Goal: Information Seeking & Learning: Check status

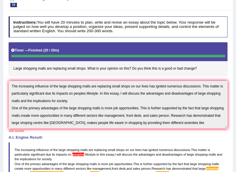
scroll to position [14, 0]
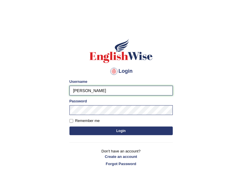
type input "shoeb51"
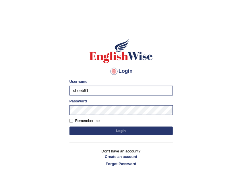
click at [129, 127] on button "Login" at bounding box center [121, 130] width 103 height 9
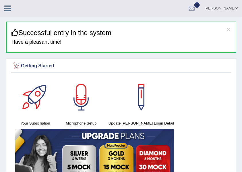
click at [11, 12] on div at bounding box center [10, 6] width 20 height 13
click at [10, 10] on icon at bounding box center [7, 8] width 7 height 7
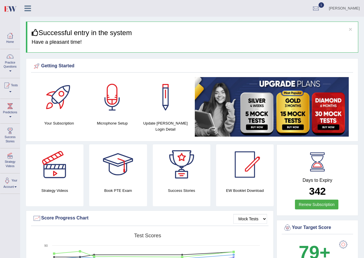
drag, startPoint x: 245, startPoint y: 0, endPoint x: 17, endPoint y: 31, distance: 230.1
click at [17, 31] on link "Home" at bounding box center [10, 37] width 20 height 19
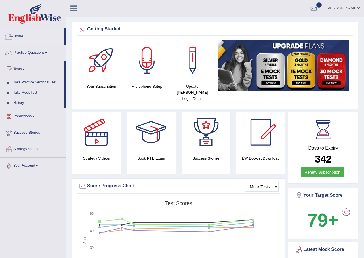
click at [30, 52] on link "Practice Questions" at bounding box center [33, 52] width 66 height 14
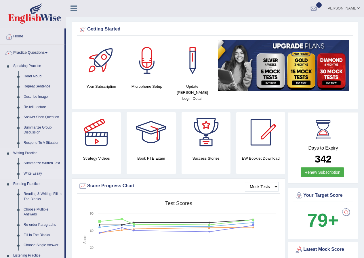
click at [38, 170] on link "Write Essay" at bounding box center [42, 173] width 43 height 10
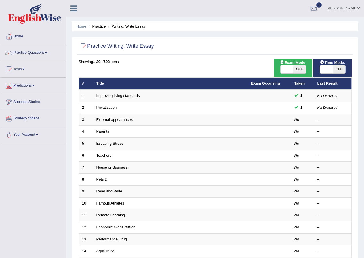
click at [291, 64] on span "Exam Mode:" at bounding box center [292, 63] width 31 height 6
click at [296, 72] on span "OFF" at bounding box center [299, 69] width 13 height 8
checkbox input "true"
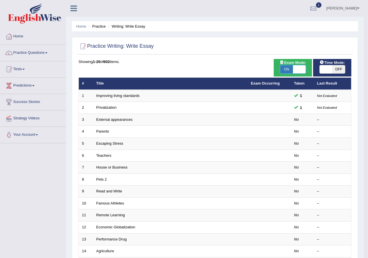
click at [0, 0] on div "Success Exam mode changed OK" at bounding box center [0, 0] width 0 height 0
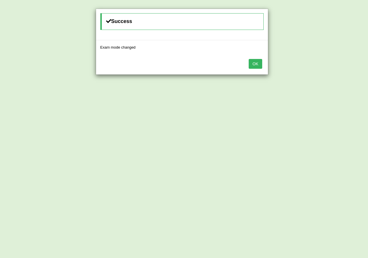
click at [338, 68] on div "Success Exam mode changed OK" at bounding box center [184, 129] width 368 height 258
click at [257, 67] on button "OK" at bounding box center [255, 64] width 13 height 10
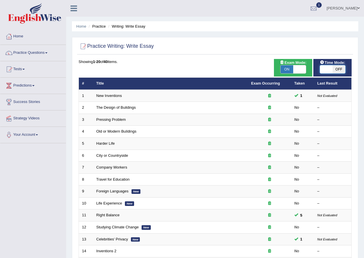
click at [325, 67] on span at bounding box center [326, 69] width 13 height 8
checkbox input "true"
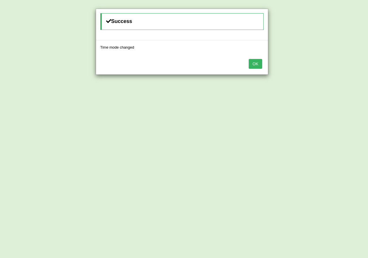
click at [256, 67] on button "OK" at bounding box center [255, 64] width 13 height 10
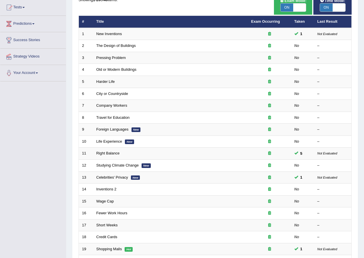
scroll to position [115, 0]
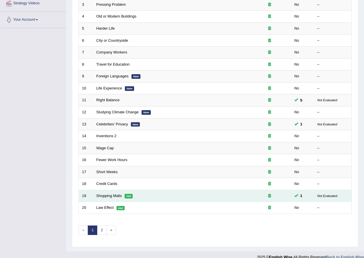
click at [101, 199] on td "Shopping Malls Hot" at bounding box center [170, 196] width 155 height 12
click at [102, 197] on link "Shopping Malls" at bounding box center [109, 195] width 26 height 4
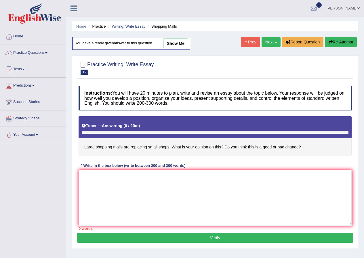
click at [169, 43] on link "show me" at bounding box center [175, 44] width 25 height 10
type textarea "The increasing influence of the large shopping malls are replacing small shops …"
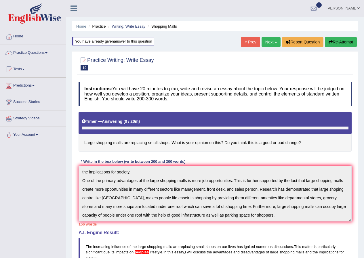
click at [362, 39] on div "Home Practice Writing: Write Essay Shopping Malls You have already given answer…" at bounding box center [215, 210] width 298 height 420
click at [344, 37] on div "Home Practice Writing: Write Essay Shopping Malls You have already given answer…" at bounding box center [215, 210] width 298 height 420
click at [344, 40] on button "Re-Attempt" at bounding box center [341, 42] width 32 height 10
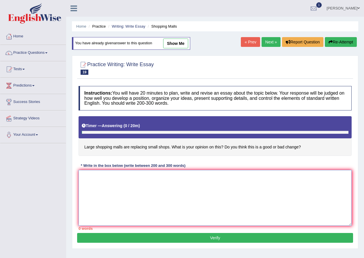
click at [183, 189] on textarea at bounding box center [214, 198] width 273 height 56
paste textarea "One of the primary advantages of the large shopping malls is more job opportuni…"
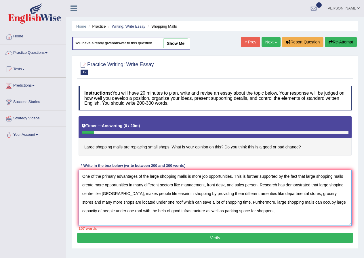
click at [295, 211] on textarea "One of the primary advantages of the large shopping malls is more job opportuni…" at bounding box center [214, 198] width 273 height 56
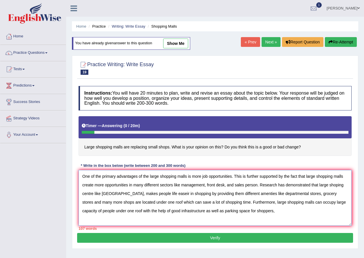
click at [281, 212] on textarea "One of the primary advantages of the large shopping malls is more job opportuni…" at bounding box center [214, 198] width 273 height 56
click at [233, 179] on textarea "One of the primary advantages of the large shopping malls is more job opportuni…" at bounding box center [214, 198] width 273 height 56
click at [165, 198] on textarea "One of the primary advantages of the large shopping malls is more job opportuni…" at bounding box center [214, 198] width 273 height 56
click at [164, 198] on textarea "One of the primary advantages of the large shopping malls is more job opportuni…" at bounding box center [214, 198] width 273 height 56
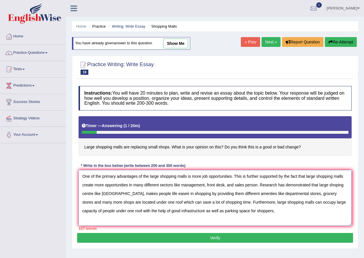
click at [164, 198] on textarea "One of the primary advantages of the large shopping malls is more job opportuni…" at bounding box center [214, 198] width 273 height 56
click at [265, 211] on textarea "One of the primary advantages of the large shopping malls is more job opportuni…" at bounding box center [214, 198] width 273 height 56
click at [255, 177] on textarea "One of the primary advantages of the large shopping malls is more job opportuni…" at bounding box center [214, 198] width 273 height 56
click at [168, 44] on link "show me" at bounding box center [175, 44] width 25 height 10
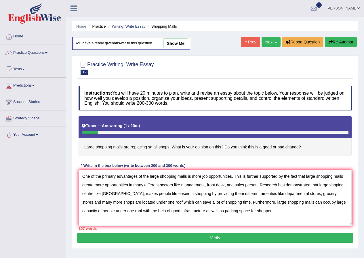
type textarea "The increasing influence of the large shopping malls are replacing small shops …"
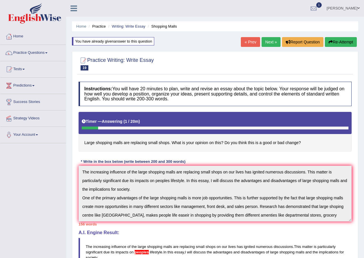
click at [338, 41] on button "Re-Attempt" at bounding box center [341, 42] width 32 height 10
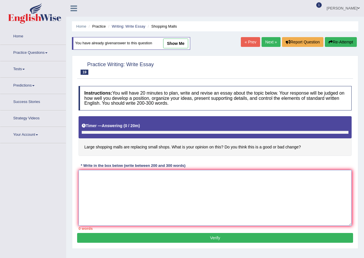
click at [143, 191] on textarea at bounding box center [214, 198] width 273 height 56
paste textarea "The increasing influence of the large shopping malls are replacing small shops …"
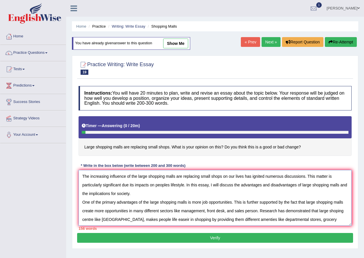
drag, startPoint x: 182, startPoint y: 176, endPoint x: 176, endPoint y: 177, distance: 5.5
click at [176, 177] on textarea "The increasing influence of the large shopping malls are replacing small shops …" at bounding box center [214, 198] width 273 height 56
click at [148, 187] on textarea "The increasing influence of the large shopping malls for replacing small shops …" at bounding box center [214, 198] width 273 height 56
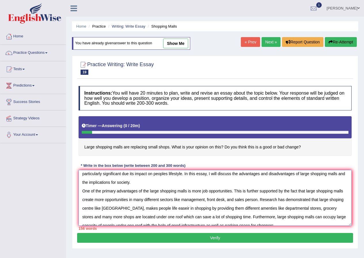
scroll to position [17, 0]
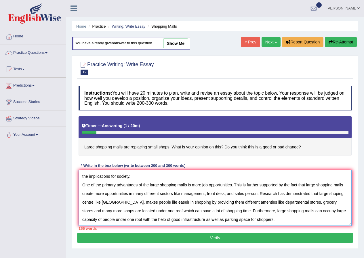
click at [257, 194] on textarea "The increasing influence of the large shopping malls for replacing small shops …" at bounding box center [214, 198] width 273 height 56
click at [179, 194] on textarea "The increasing influence of the large shopping malls for replacing small shops …" at bounding box center [214, 198] width 273 height 56
click at [100, 202] on textarea "The increasing influence of the large shopping malls for replacing small shops …" at bounding box center [214, 198] width 273 height 56
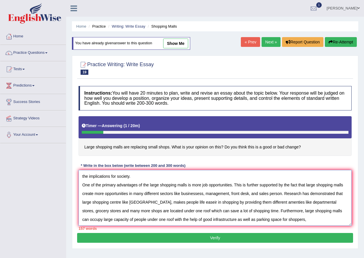
click at [120, 204] on textarea "The increasing influence of the large shopping malls for replacing small shops …" at bounding box center [214, 198] width 273 height 56
click at [149, 204] on textarea "The increasing influence of the large shopping malls for replacing small shops …" at bounding box center [214, 198] width 273 height 56
click at [265, 205] on textarea "The increasing influence of the large shopping malls for replacing small shops …" at bounding box center [214, 198] width 273 height 56
drag, startPoint x: 282, startPoint y: 205, endPoint x: 287, endPoint y: 214, distance: 9.9
click at [283, 205] on textarea "The increasing influence of the large shopping malls for replacing small shops …" at bounding box center [214, 198] width 273 height 56
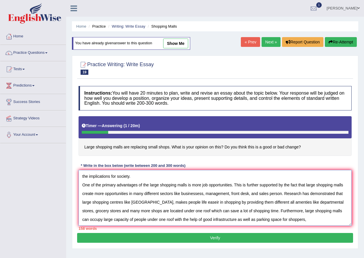
click at [282, 204] on textarea "The increasing influence of the large shopping malls for replacing small shops …" at bounding box center [214, 198] width 273 height 56
click at [289, 204] on textarea "The increasing influence of the large shopping malls for replacing small shops …" at bounding box center [214, 198] width 273 height 56
drag, startPoint x: 127, startPoint y: 211, endPoint x: 137, endPoint y: 212, distance: 10.2
click at [137, 212] on textarea "The increasing influence of the large shopping malls for replacing small shops …" at bounding box center [214, 198] width 273 height 56
click at [138, 211] on textarea "The increasing influence of the large shopping malls for replacing small shops …" at bounding box center [214, 198] width 273 height 56
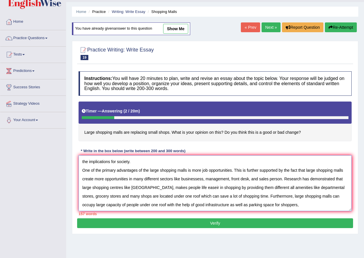
scroll to position [29, 0]
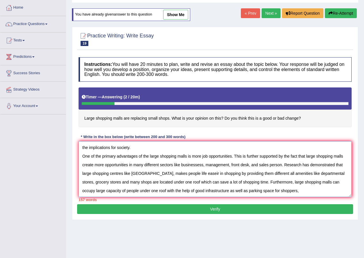
click at [322, 192] on textarea "The increasing influence of the large shopping malls for replacing small shops …" at bounding box center [214, 169] width 273 height 56
drag, startPoint x: 309, startPoint y: 193, endPoint x: 299, endPoint y: 198, distance: 11.4
click at [309, 195] on textarea "The increasing influence of the large shopping malls for replacing small shops …" at bounding box center [214, 169] width 273 height 56
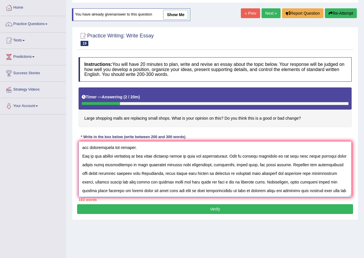
scroll to position [22, 0]
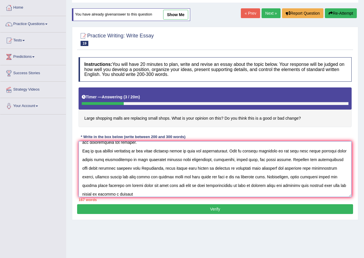
click at [305, 186] on textarea at bounding box center [214, 169] width 273 height 56
drag, startPoint x: 305, startPoint y: 186, endPoint x: 300, endPoint y: 188, distance: 5.2
click at [300, 188] on textarea at bounding box center [214, 169] width 273 height 56
click at [306, 188] on textarea at bounding box center [214, 169] width 273 height 56
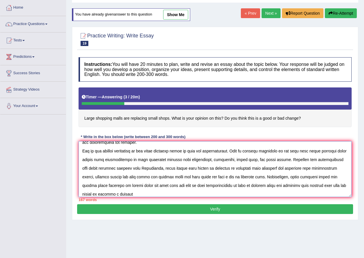
click at [305, 187] on textarea at bounding box center [214, 169] width 273 height 56
drag, startPoint x: 305, startPoint y: 187, endPoint x: 301, endPoint y: 188, distance: 4.0
click at [301, 188] on textarea at bounding box center [214, 169] width 273 height 56
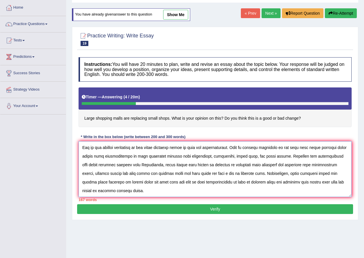
drag, startPoint x: 284, startPoint y: 186, endPoint x: 289, endPoint y: 203, distance: 18.3
click at [289, 203] on div "Instructions: You will have 20 minutes to plan, write and revise an essay about…" at bounding box center [215, 129] width 276 height 150
click at [324, 195] on textarea at bounding box center [214, 169] width 273 height 56
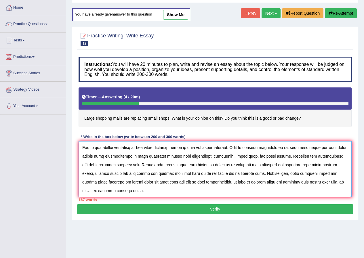
click at [324, 195] on textarea at bounding box center [214, 169] width 273 height 56
click at [261, 191] on textarea at bounding box center [214, 169] width 273 height 56
drag, startPoint x: 291, startPoint y: 183, endPoint x: 285, endPoint y: 184, distance: 6.0
click at [285, 184] on textarea at bounding box center [214, 169] width 273 height 56
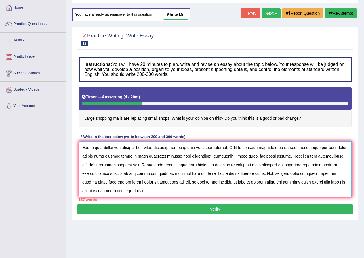
click at [284, 183] on textarea at bounding box center [214, 169] width 273 height 56
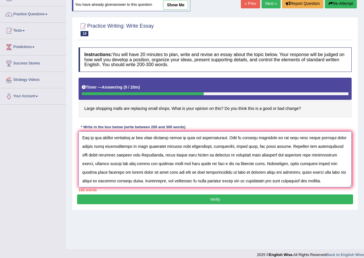
scroll to position [44, 0]
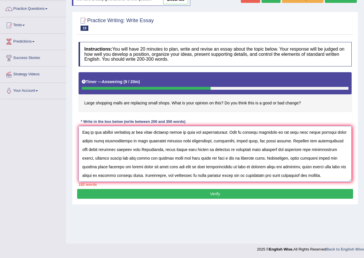
click at [325, 175] on textarea at bounding box center [214, 154] width 273 height 56
click at [331, 178] on textarea at bounding box center [214, 154] width 273 height 56
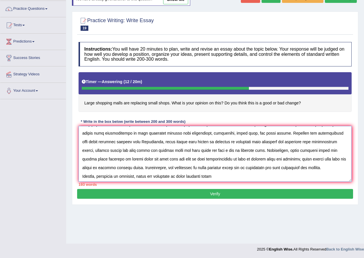
scroll to position [34, 0]
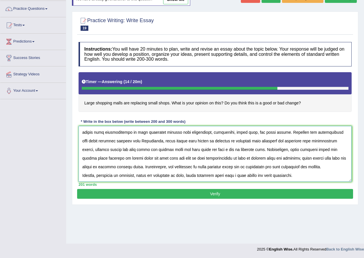
click at [265, 178] on textarea at bounding box center [214, 154] width 273 height 56
drag, startPoint x: 271, startPoint y: 174, endPoint x: 273, endPoint y: 177, distance: 3.5
click at [273, 177] on textarea at bounding box center [214, 154] width 273 height 56
drag, startPoint x: 270, startPoint y: 175, endPoint x: 275, endPoint y: 178, distance: 5.4
click at [275, 178] on textarea at bounding box center [214, 154] width 273 height 56
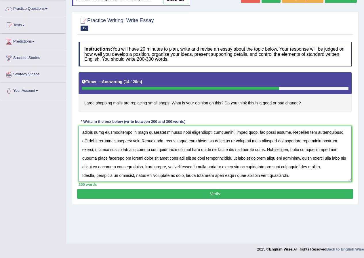
click at [301, 179] on textarea at bounding box center [214, 154] width 273 height 56
click at [313, 175] on textarea at bounding box center [214, 154] width 273 height 56
drag, startPoint x: 239, startPoint y: 176, endPoint x: 252, endPoint y: 177, distance: 12.7
click at [252, 177] on textarea at bounding box center [214, 154] width 273 height 56
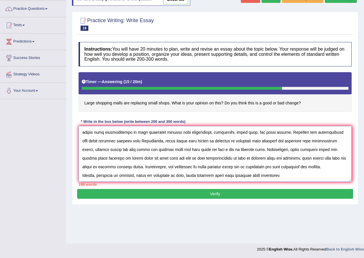
click at [289, 176] on textarea at bounding box center [214, 154] width 273 height 56
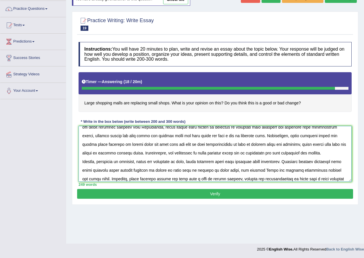
scroll to position [57, 0]
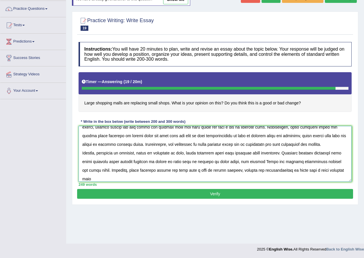
click at [266, 173] on textarea at bounding box center [214, 154] width 273 height 56
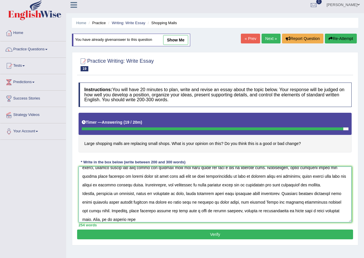
scroll to position [0, 0]
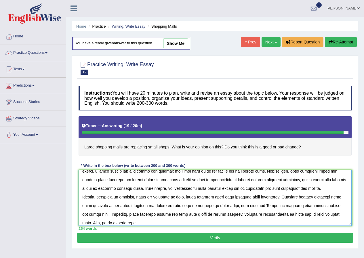
type textarea "The increasing influence of the large shopping malls for replacing small shops …"
click at [340, 42] on button "Re-Attempt" at bounding box center [341, 42] width 32 height 10
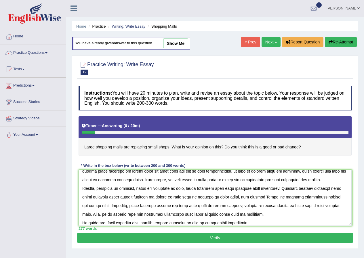
scroll to position [69, 0]
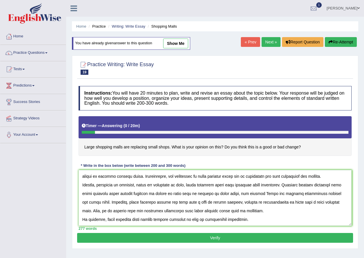
click at [106, 224] on textarea at bounding box center [214, 198] width 273 height 56
click at [149, 220] on textarea at bounding box center [214, 198] width 273 height 56
click at [179, 221] on textarea at bounding box center [214, 198] width 273 height 56
click at [168, 220] on textarea at bounding box center [214, 198] width 273 height 56
click at [106, 221] on textarea at bounding box center [214, 198] width 273 height 56
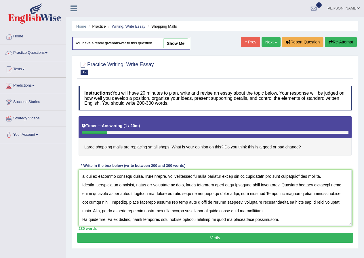
type textarea "The increasing influence of the large shopping malls for replacing small shops …"
click at [211, 242] on button "Verify" at bounding box center [215, 238] width 276 height 10
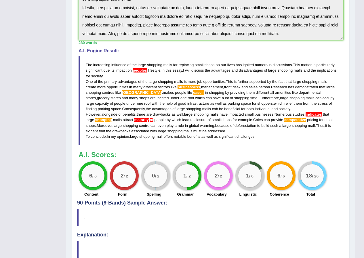
scroll to position [172, 0]
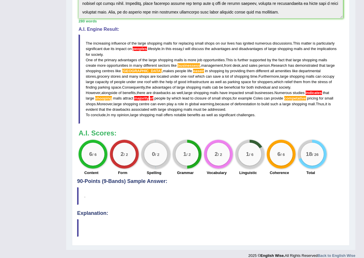
drag, startPoint x: 255, startPoint y: 164, endPoint x: 246, endPoint y: 149, distance: 17.9
click at [248, 153] on div "1 / 6" at bounding box center [249, 154] width 29 height 29
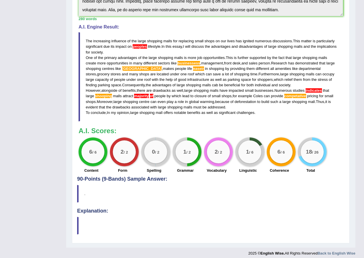
scroll to position [179, 0]
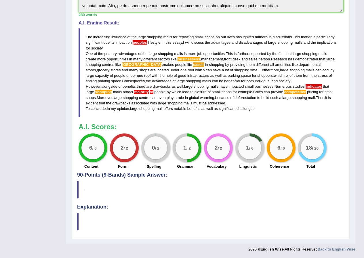
click at [240, 149] on div "1 / 6" at bounding box center [249, 147] width 23 height 23
click at [252, 153] on div "1 / 6" at bounding box center [249, 147] width 23 height 23
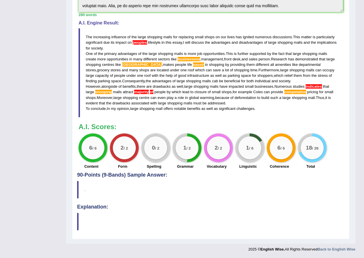
click at [252, 153] on div "1 / 6" at bounding box center [249, 147] width 23 height 23
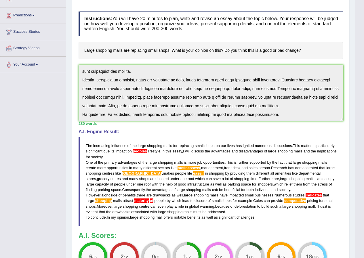
scroll to position [0, 0]
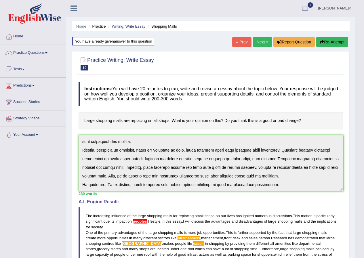
click at [327, 42] on button "Re-Attempt" at bounding box center [332, 42] width 32 height 10
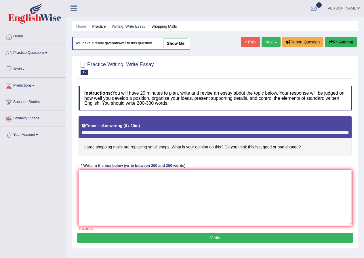
click at [204, 177] on textarea at bounding box center [214, 198] width 273 height 56
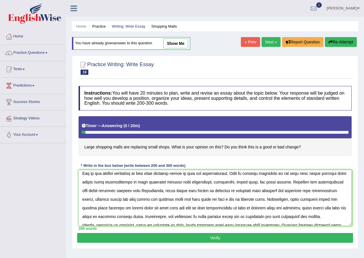
scroll to position [57, 0]
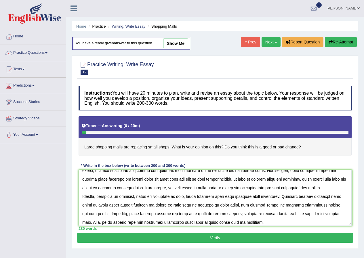
click at [108, 207] on textarea at bounding box center [214, 198] width 273 height 56
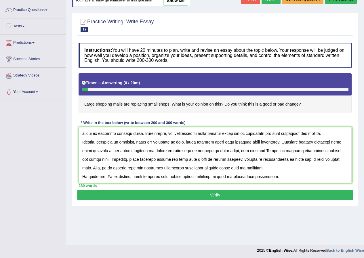
scroll to position [44, 0]
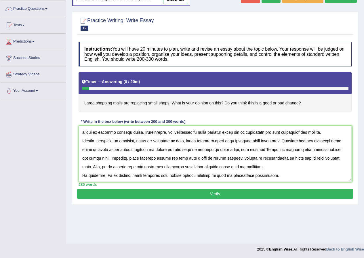
click at [266, 149] on textarea at bounding box center [214, 154] width 273 height 56
click at [318, 150] on textarea at bounding box center [214, 154] width 273 height 56
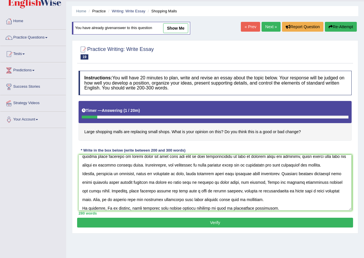
scroll to position [69, 0]
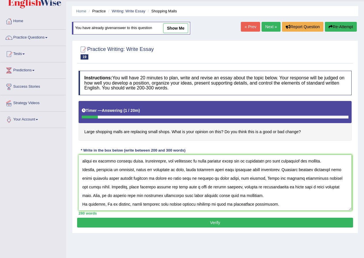
click at [339, 171] on textarea at bounding box center [214, 183] width 273 height 56
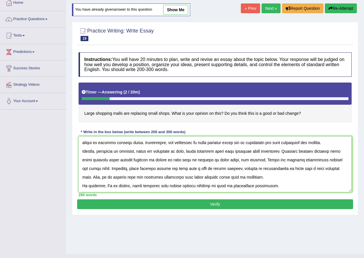
scroll to position [44, 0]
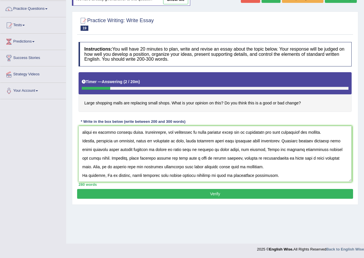
drag, startPoint x: 166, startPoint y: 193, endPoint x: 172, endPoint y: 145, distance: 48.1
click at [172, 145] on div "Practice Writing: Write Essay 19 Shopping Malls Instructions: You will have 20 …" at bounding box center [215, 107] width 286 height 193
click at [126, 152] on textarea at bounding box center [214, 154] width 273 height 56
click at [139, 153] on textarea at bounding box center [214, 154] width 273 height 56
click at [140, 149] on textarea at bounding box center [214, 154] width 273 height 56
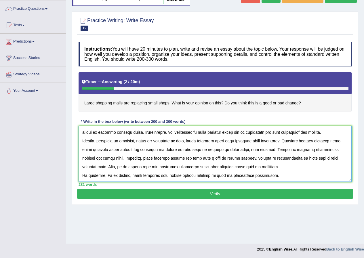
type textarea "The increasing influence of the large shopping malls for replacing small shops …"
click at [157, 193] on button "Verify" at bounding box center [215, 194] width 276 height 10
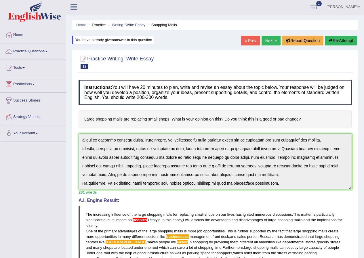
scroll to position [0, 0]
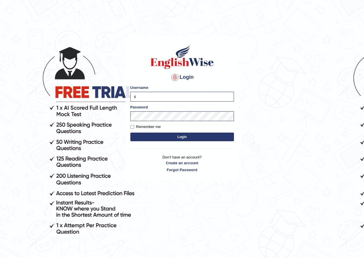
type input "sh"
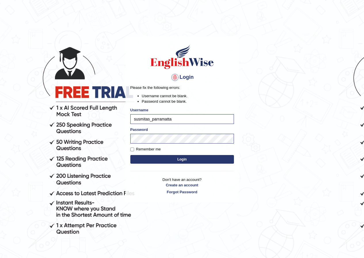
drag, startPoint x: 320, startPoint y: 103, endPoint x: 273, endPoint y: 130, distance: 53.7
click at [319, 103] on body "Login Please fix the following errors: Username cannot be blank. Password canno…" at bounding box center [182, 147] width 364 height 258
click at [222, 157] on button "Login" at bounding box center [181, 159] width 103 height 9
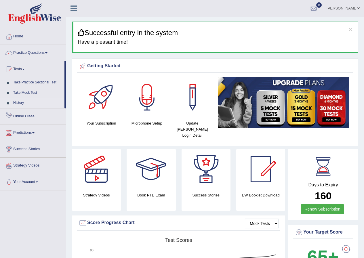
click at [18, 100] on link "History" at bounding box center [38, 103] width 54 height 10
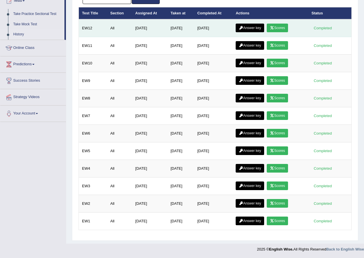
click at [280, 27] on link "Scores" at bounding box center [276, 28] width 21 height 9
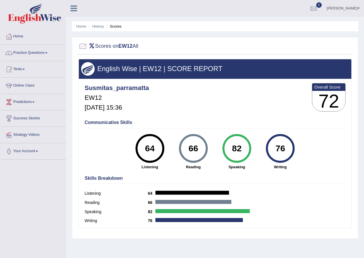
drag, startPoint x: 272, startPoint y: 149, endPoint x: 294, endPoint y: 147, distance: 21.6
click at [294, 147] on div "76" at bounding box center [280, 148] width 29 height 29
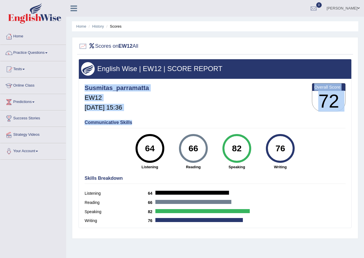
click at [217, 117] on div "English Wise | EW12 | SCORE REPORT Susmitas_parramatta EW12 [DATE] 15:36 Overal…" at bounding box center [214, 143] width 273 height 169
click at [217, 117] on div "Communicative Skills 64 Listening 66 [GEOGRAPHIC_DATA] 82 Speaking 76 Writing" at bounding box center [215, 144] width 264 height 54
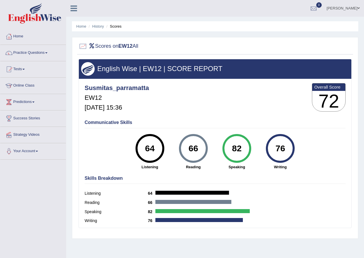
click at [217, 117] on div "Communicative Skills 64 Listening 66 [GEOGRAPHIC_DATA] 82 Speaking 76 Writing" at bounding box center [215, 144] width 264 height 54
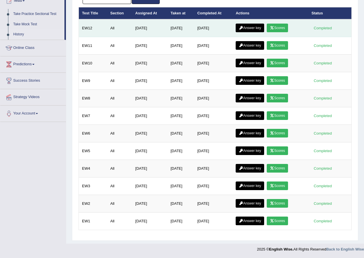
click at [252, 26] on link "Answer key" at bounding box center [249, 28] width 28 height 9
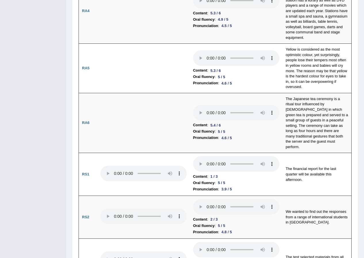
scroll to position [172, 0]
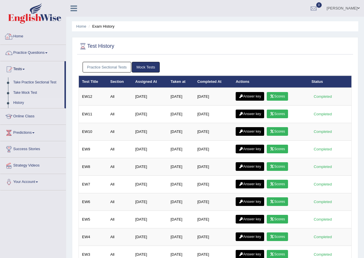
click at [16, 35] on link "Home" at bounding box center [33, 35] width 66 height 14
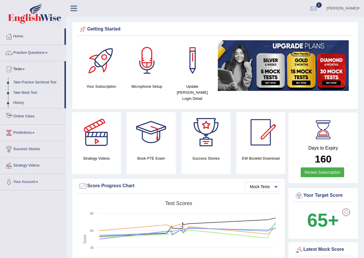
click at [19, 99] on link "History" at bounding box center [38, 103] width 54 height 10
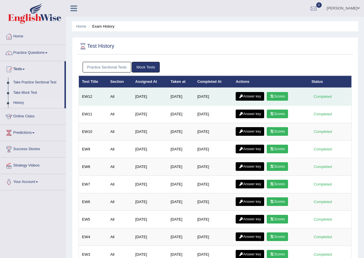
click at [280, 98] on link "Scores" at bounding box center [276, 96] width 21 height 9
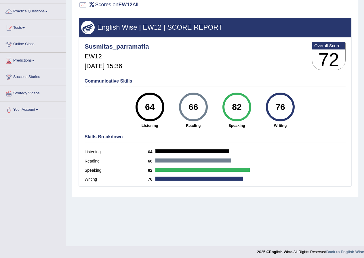
scroll to position [44, 0]
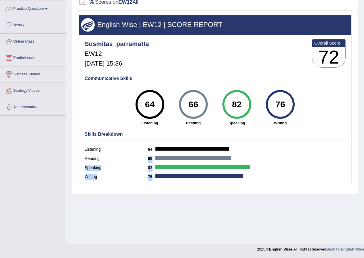
drag, startPoint x: 180, startPoint y: 183, endPoint x: 145, endPoint y: 145, distance: 52.1
click at [145, 145] on div "Skills Breakdown Listening 64 Reading 66 Speaking 82 Writing 76" at bounding box center [215, 156] width 264 height 55
click at [123, 18] on div "English Wise | EW12 | SCORE REPORT" at bounding box center [215, 24] width 272 height 19
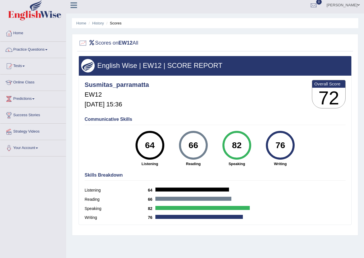
scroll to position [0, 0]
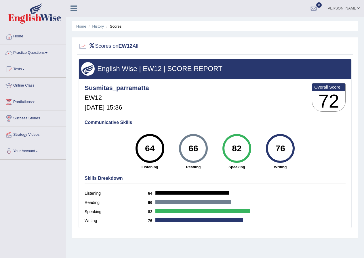
click at [96, 29] on li "History" at bounding box center [95, 26] width 17 height 5
click at [101, 23] on ul "Home History Scores" at bounding box center [215, 26] width 286 height 10
click at [101, 27] on link "History" at bounding box center [97, 26] width 11 height 4
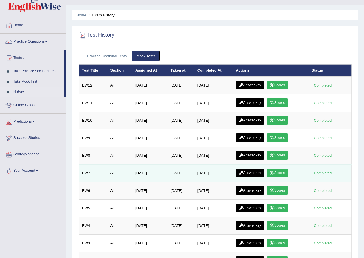
scroll to position [11, 0]
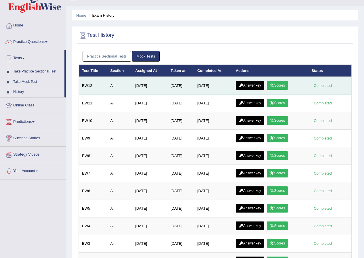
click at [245, 86] on link "Answer key" at bounding box center [249, 85] width 28 height 9
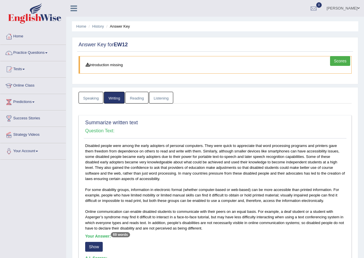
click at [112, 98] on link "Writing" at bounding box center [114, 98] width 21 height 12
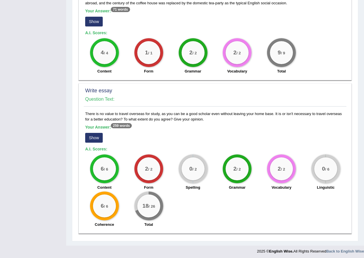
scroll to position [409, 0]
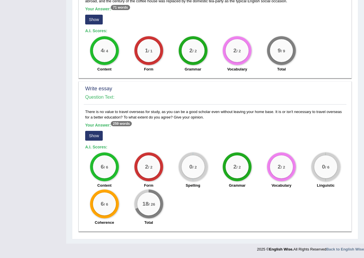
click at [96, 139] on button "Show" at bounding box center [94, 136] width 18 height 10
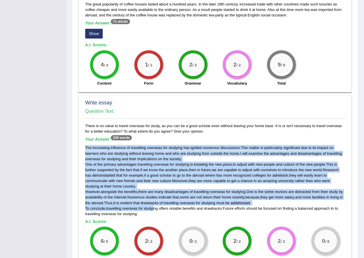
drag, startPoint x: 85, startPoint y: 146, endPoint x: 156, endPoint y: 210, distance: 95.0
click at [156, 210] on div "The increasing influence of travelling overseas for studying has ignited numero…" at bounding box center [215, 180] width 260 height 71
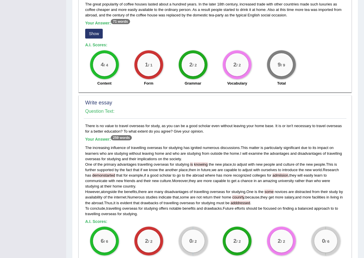
click at [180, 215] on div "The increasing influence of travelling overseas for studying has ignited numero…" at bounding box center [215, 180] width 260 height 71
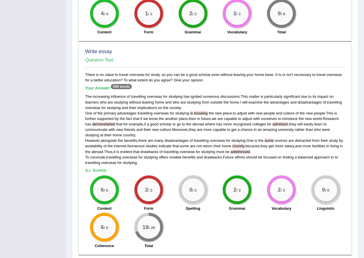
scroll to position [452, 0]
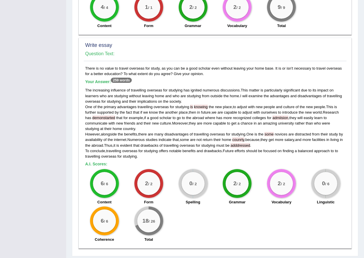
click at [289, 116] on div "The increasing influence of travelling overseas for studying has ignited numero…" at bounding box center [215, 122] width 260 height 71
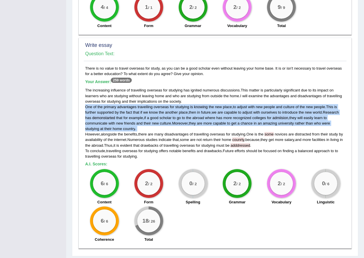
click at [289, 116] on div "The increasing influence of travelling overseas for studying has ignited numero…" at bounding box center [215, 122] width 260 height 71
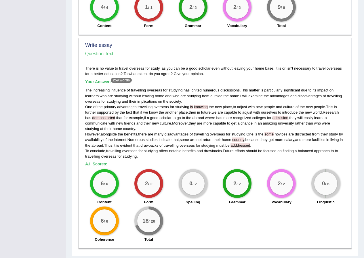
click at [286, 136] on span "novices" at bounding box center [281, 134] width 13 height 4
click at [266, 165] on h5 "A.I. Scores:" at bounding box center [215, 164] width 260 height 4
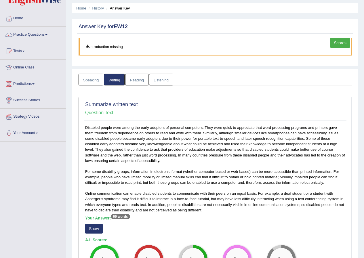
scroll to position [0, 0]
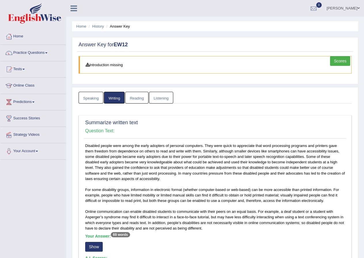
click at [147, 96] on link "Reading" at bounding box center [136, 98] width 23 height 12
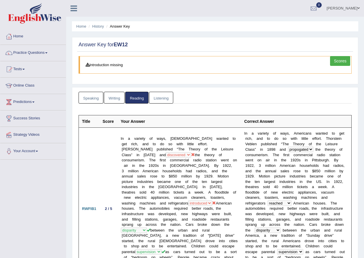
click at [168, 95] on link "Listening" at bounding box center [161, 98] width 24 height 12
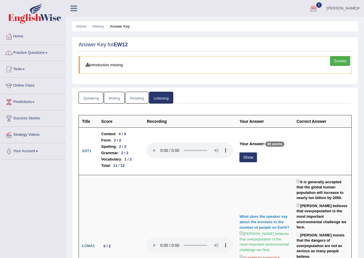
click at [347, 10] on link "Susmita Sarker" at bounding box center [343, 7] width 42 height 15
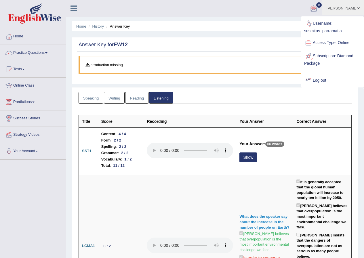
click at [310, 80] on div at bounding box center [308, 80] width 9 height 9
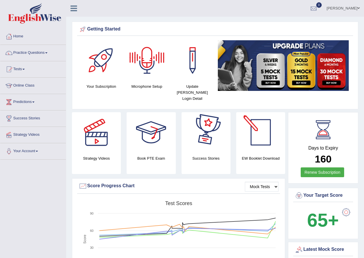
click at [340, 8] on link "[PERSON_NAME]" at bounding box center [343, 7] width 42 height 15
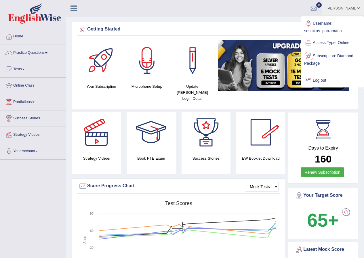
click at [311, 83] on div at bounding box center [308, 80] width 9 height 9
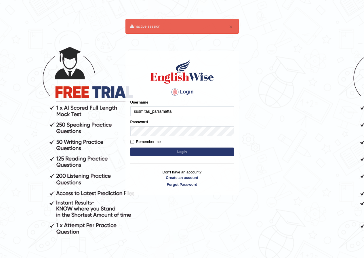
click at [177, 115] on input "susmitas_parramatta" at bounding box center [181, 111] width 103 height 10
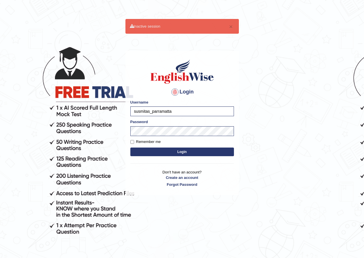
click at [177, 114] on input "susmitas_parramatta" at bounding box center [181, 111] width 103 height 10
type input "shoeb51"
click at [206, 148] on button "Login" at bounding box center [181, 151] width 103 height 9
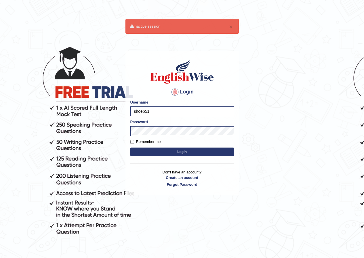
click at [206, 151] on button "Login" at bounding box center [181, 151] width 103 height 9
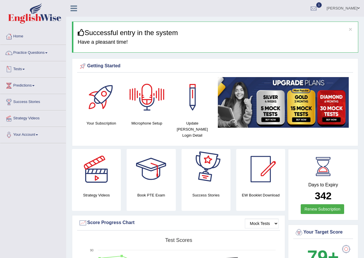
click at [33, 69] on link "Tests" at bounding box center [33, 68] width 66 height 14
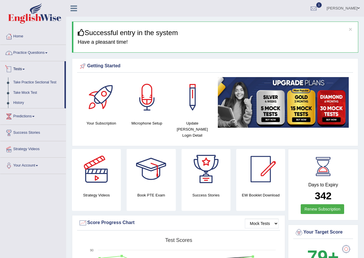
click at [35, 49] on link "Practice Questions" at bounding box center [33, 52] width 66 height 14
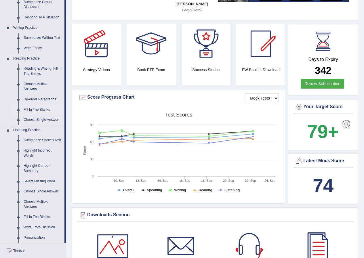
scroll to position [115, 0]
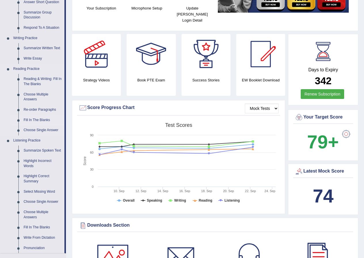
click at [43, 120] on link "Fill In The Blanks" at bounding box center [42, 120] width 43 height 10
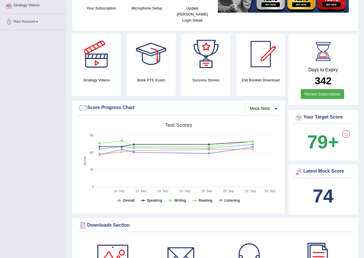
scroll to position [129, 0]
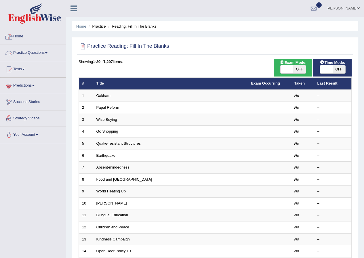
click at [14, 135] on link "Your Account" at bounding box center [33, 134] width 66 height 14
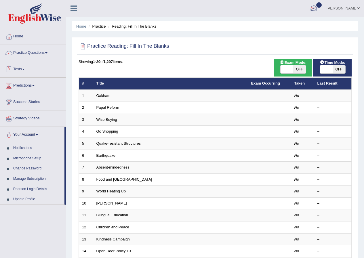
click at [359, 7] on span at bounding box center [358, 8] width 2 height 4
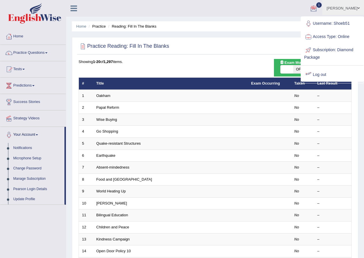
click at [314, 72] on link "Log out" at bounding box center [332, 74] width 62 height 13
